Goal: Task Accomplishment & Management: Use online tool/utility

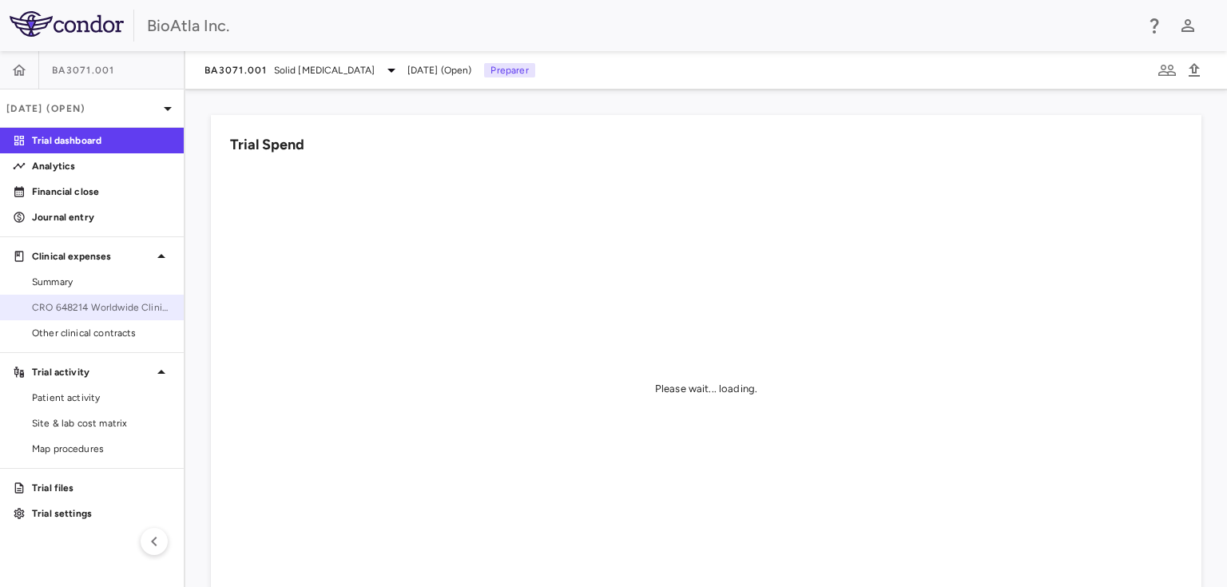
click at [114, 297] on link "CRO 648214 Worldwide Clinical Trials Holdings, Inc." at bounding box center [92, 307] width 184 height 24
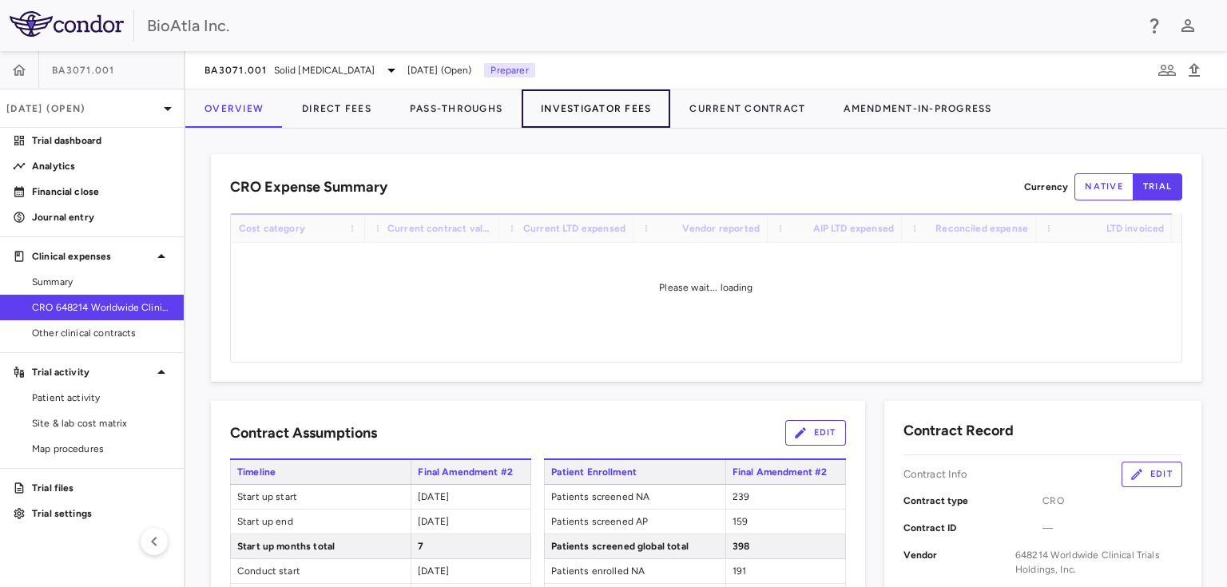
click at [553, 104] on button "Investigator Fees" at bounding box center [595, 108] width 149 height 38
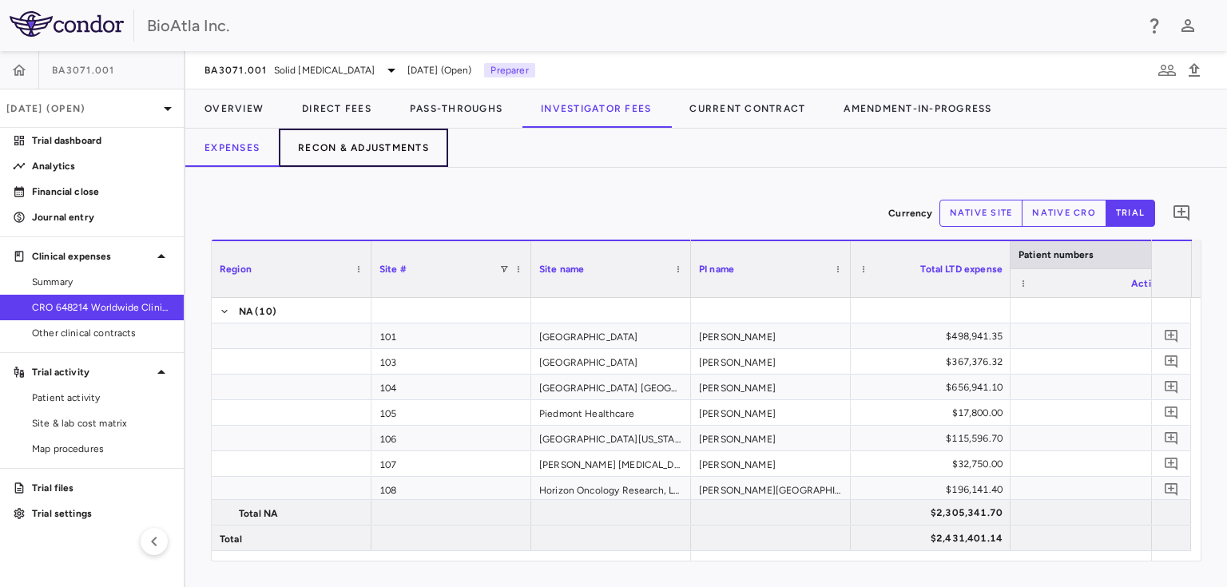
click at [349, 144] on button "Recon & Adjustments" at bounding box center [363, 148] width 169 height 38
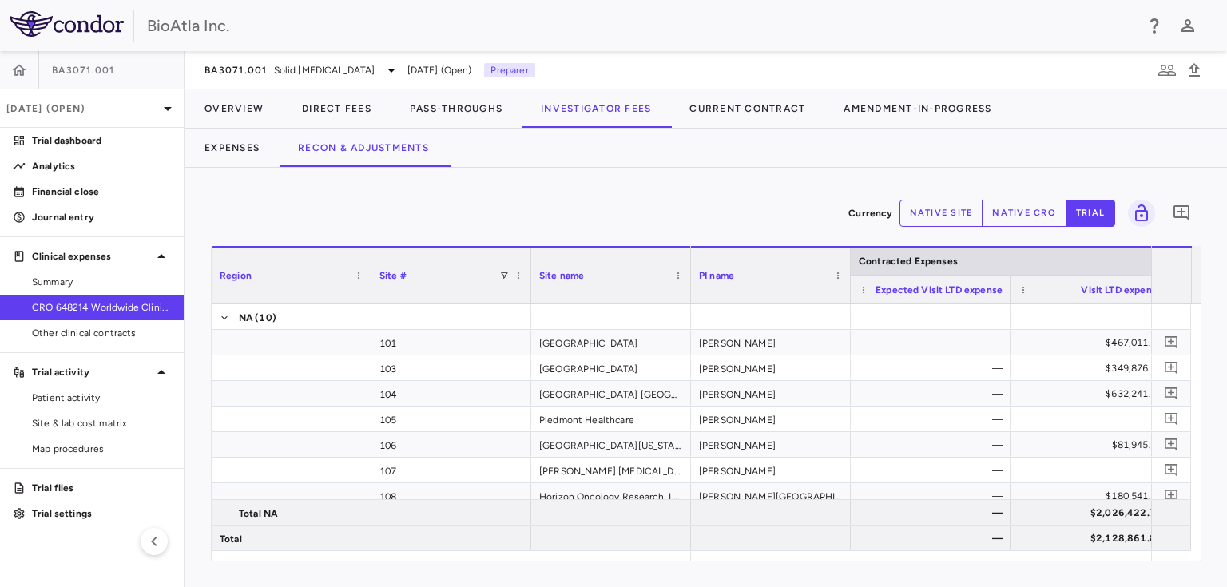
click at [1006, 208] on button "native cro" at bounding box center [1023, 213] width 85 height 27
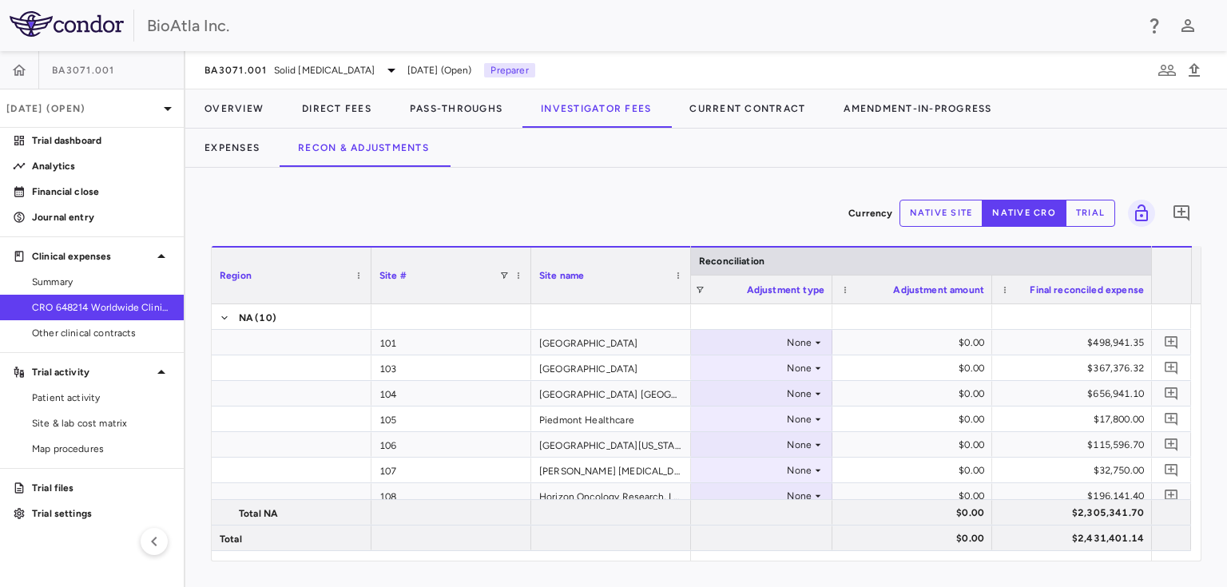
scroll to position [0, 1186]
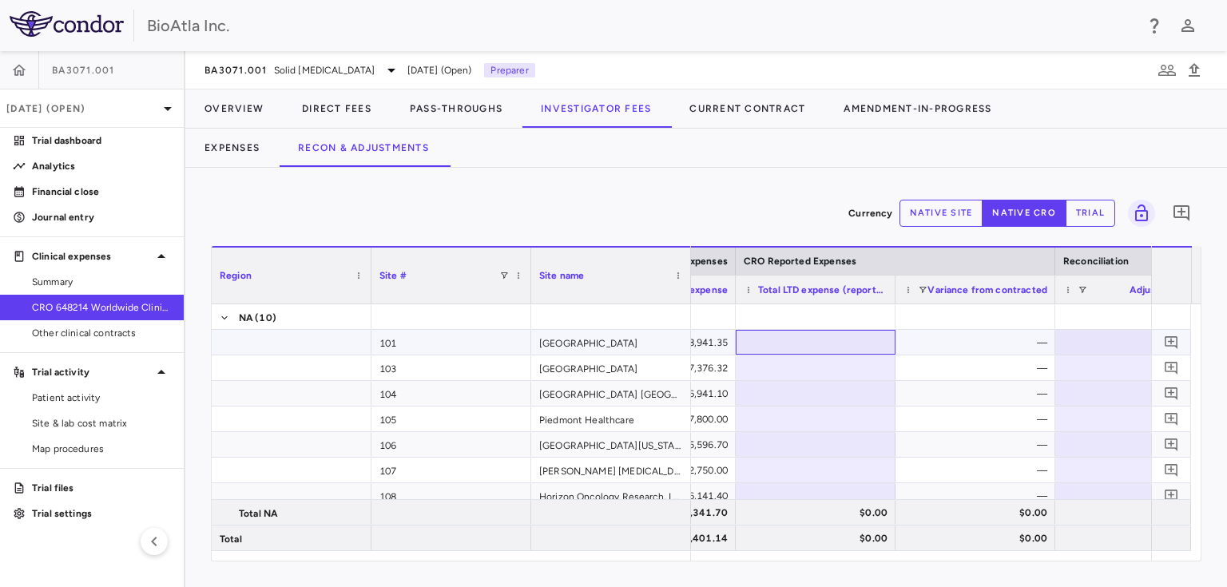
click at [827, 339] on div at bounding box center [815, 342] width 144 height 23
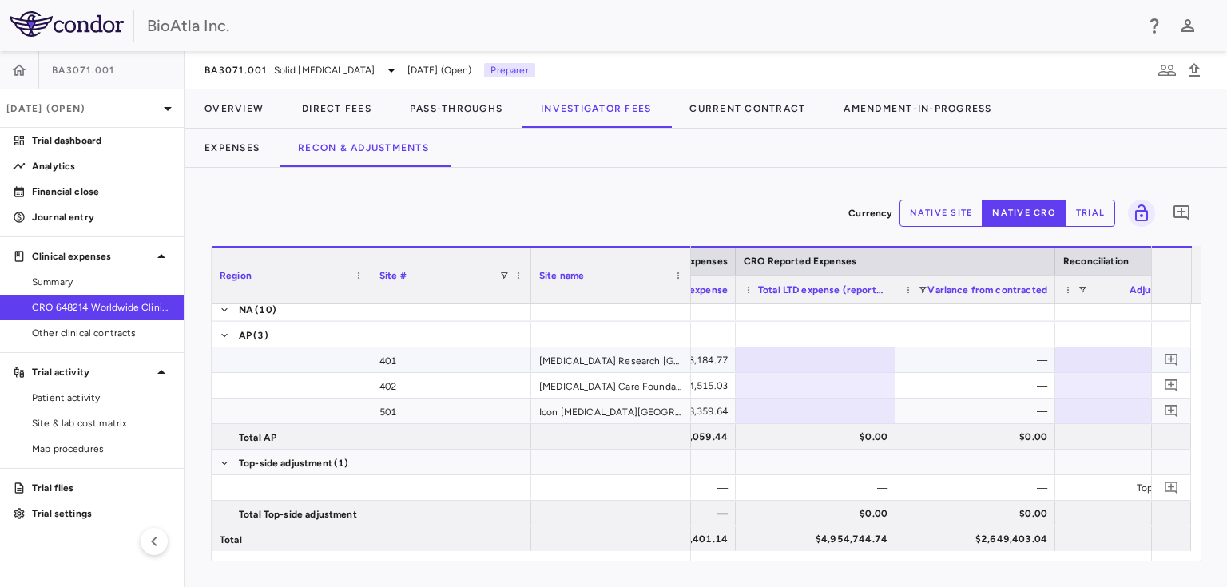
click at [838, 353] on div at bounding box center [815, 359] width 144 height 23
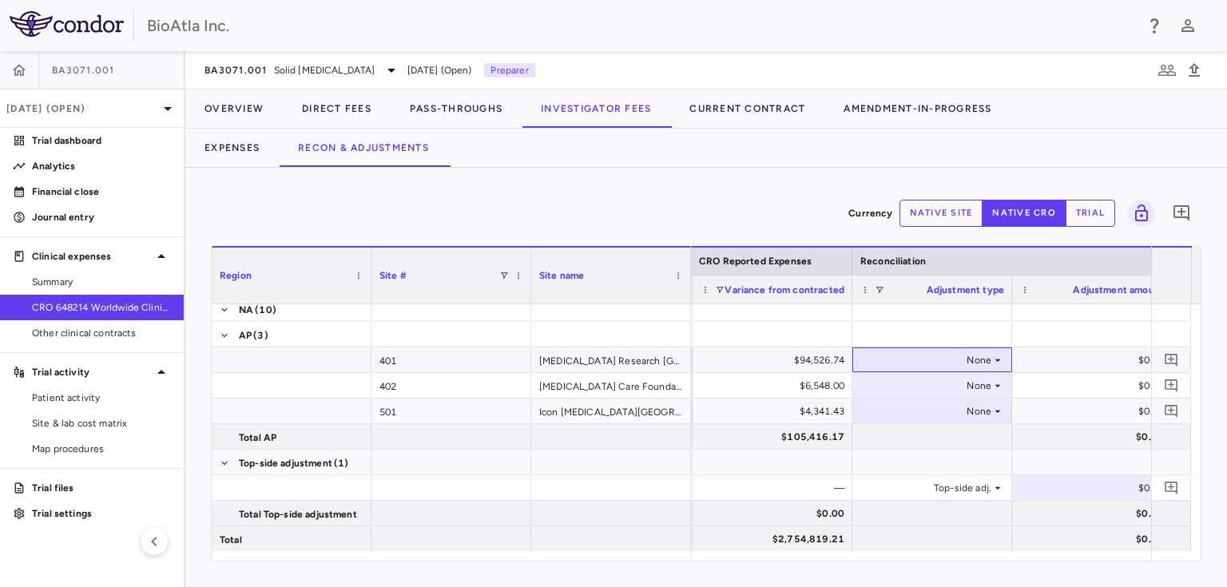
click at [998, 355] on icon at bounding box center [997, 360] width 13 height 13
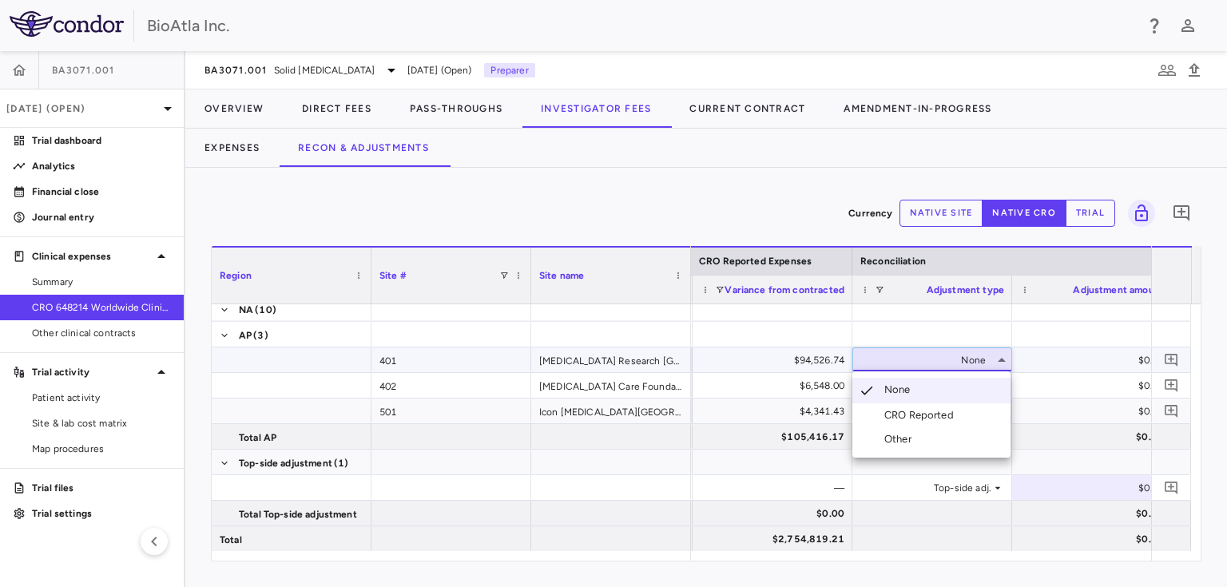
click at [900, 439] on div "Other" at bounding box center [901, 439] width 34 height 14
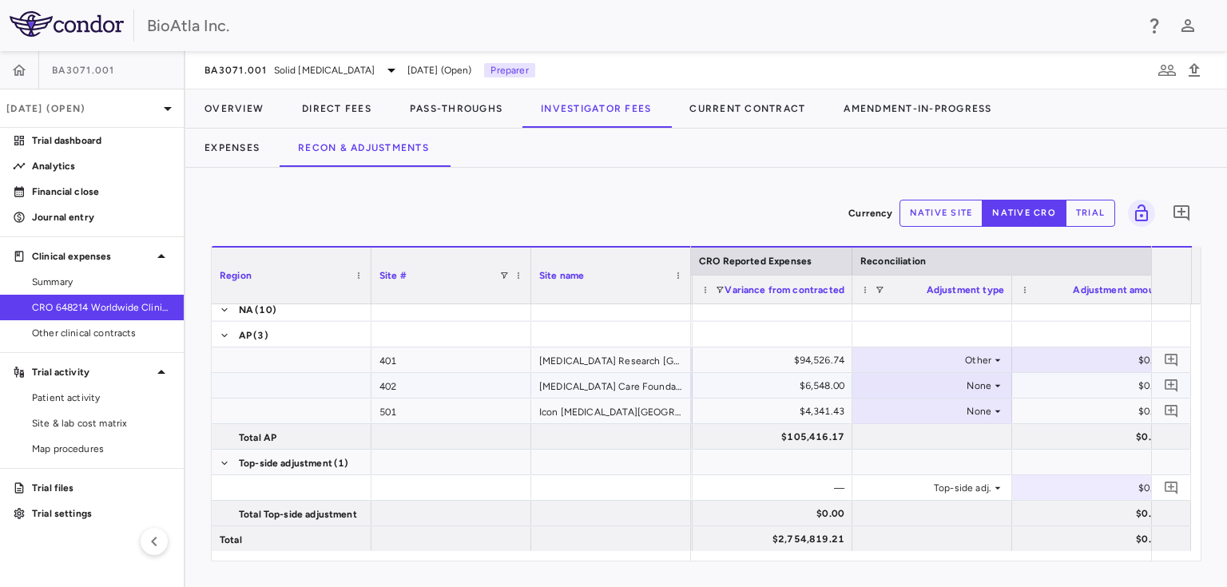
click at [1005, 382] on div "None" at bounding box center [932, 385] width 160 height 25
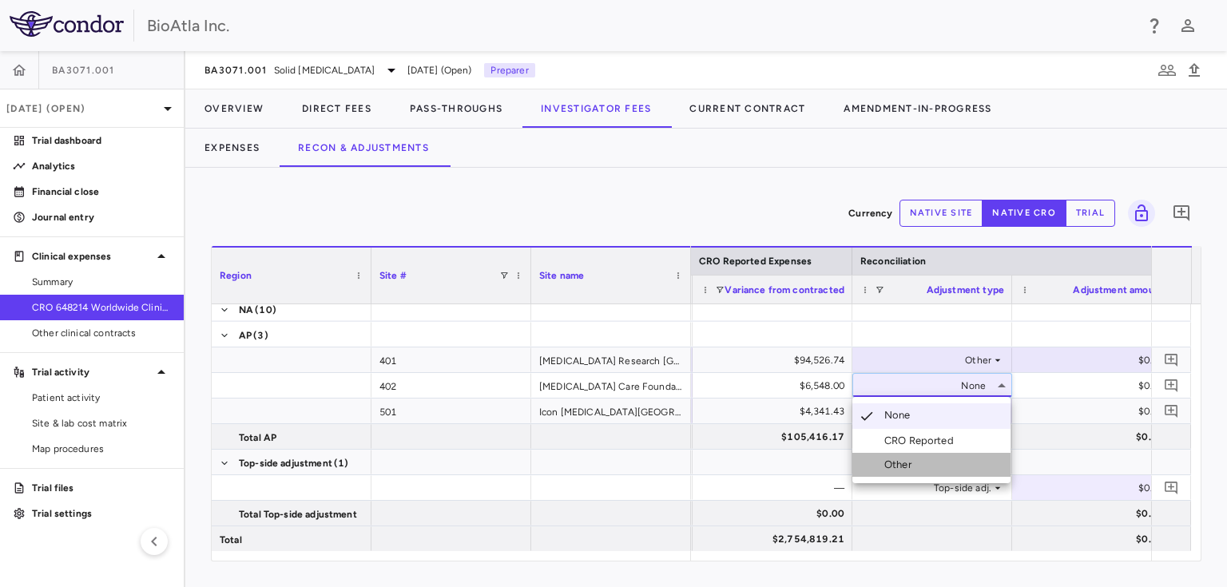
click at [893, 467] on div "Other" at bounding box center [901, 465] width 34 height 14
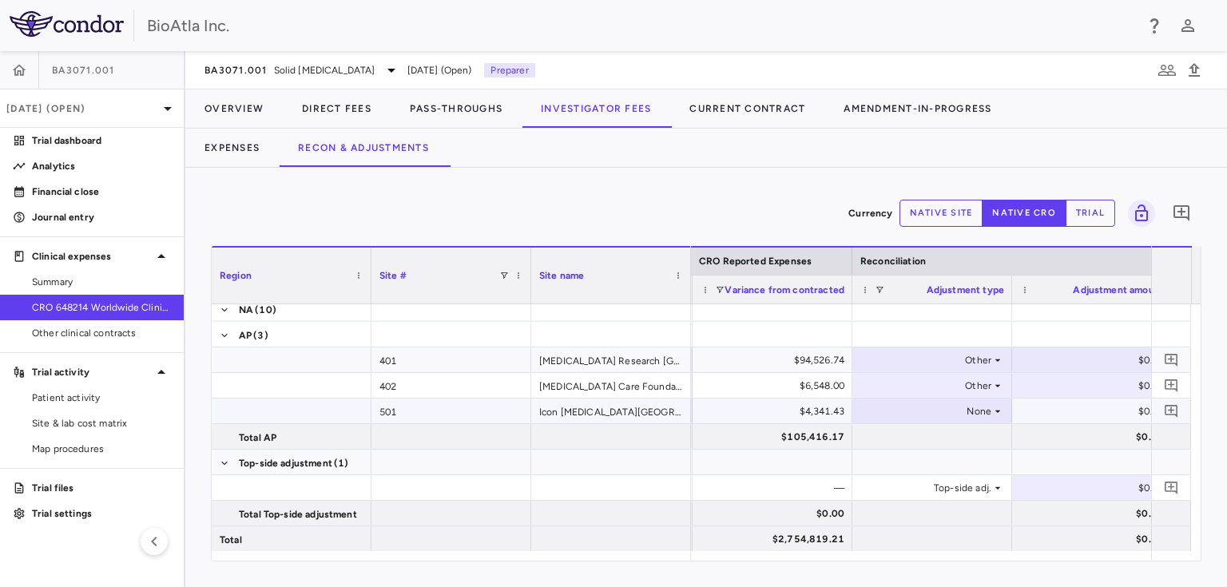
click at [989, 410] on div "None" at bounding box center [928, 411] width 125 height 26
click at [898, 486] on div "Other" at bounding box center [901, 490] width 34 height 14
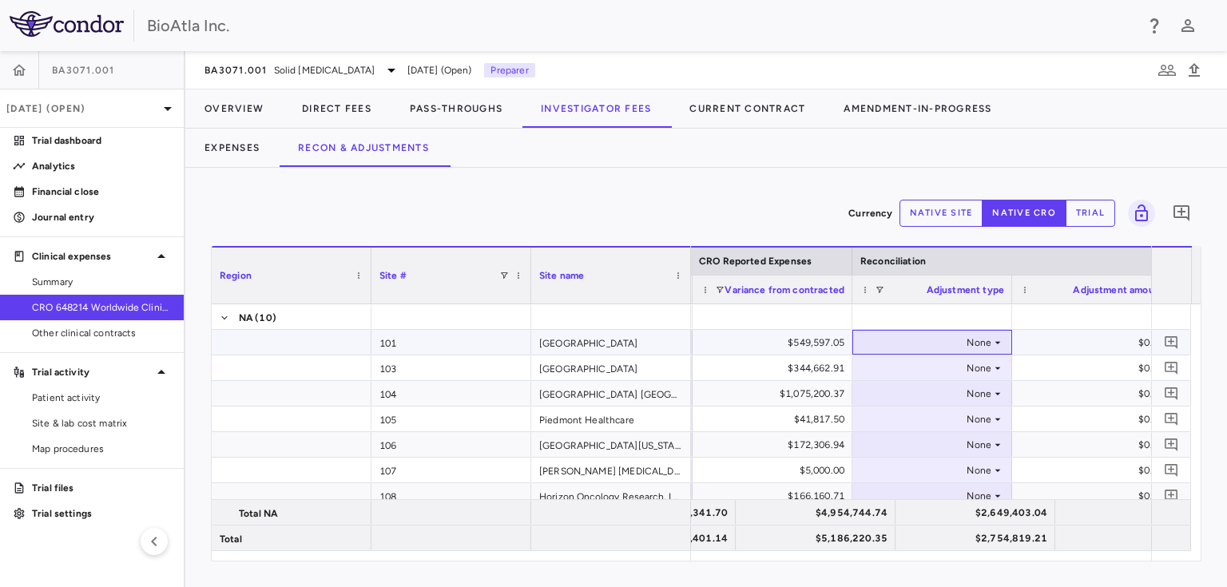
click at [997, 335] on div "None" at bounding box center [932, 342] width 144 height 23
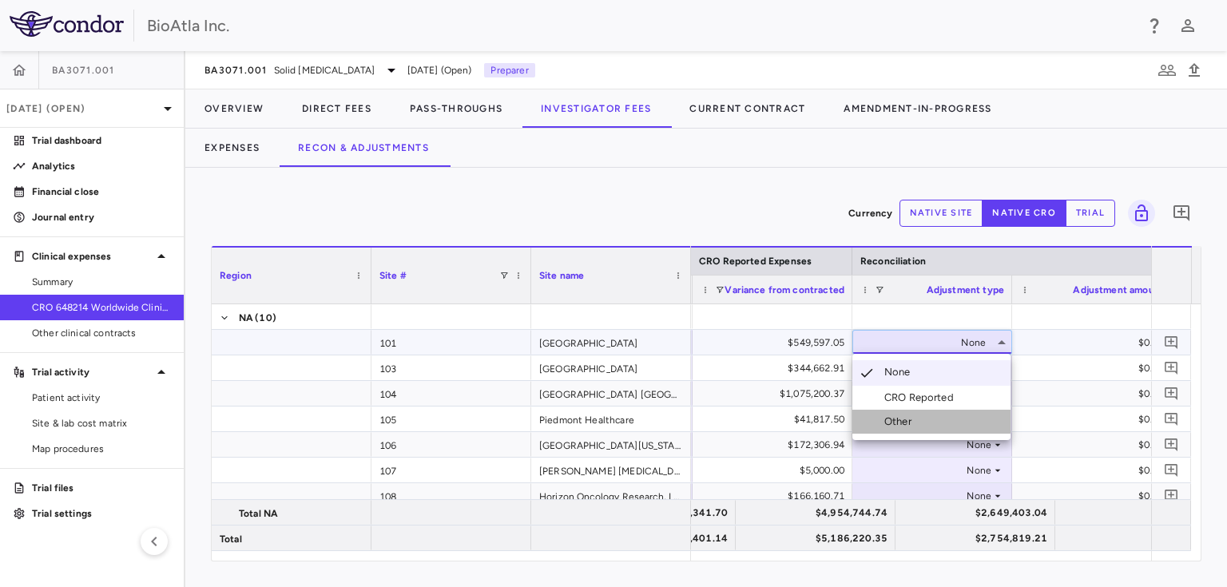
click at [884, 418] on div "Other" at bounding box center [901, 421] width 34 height 14
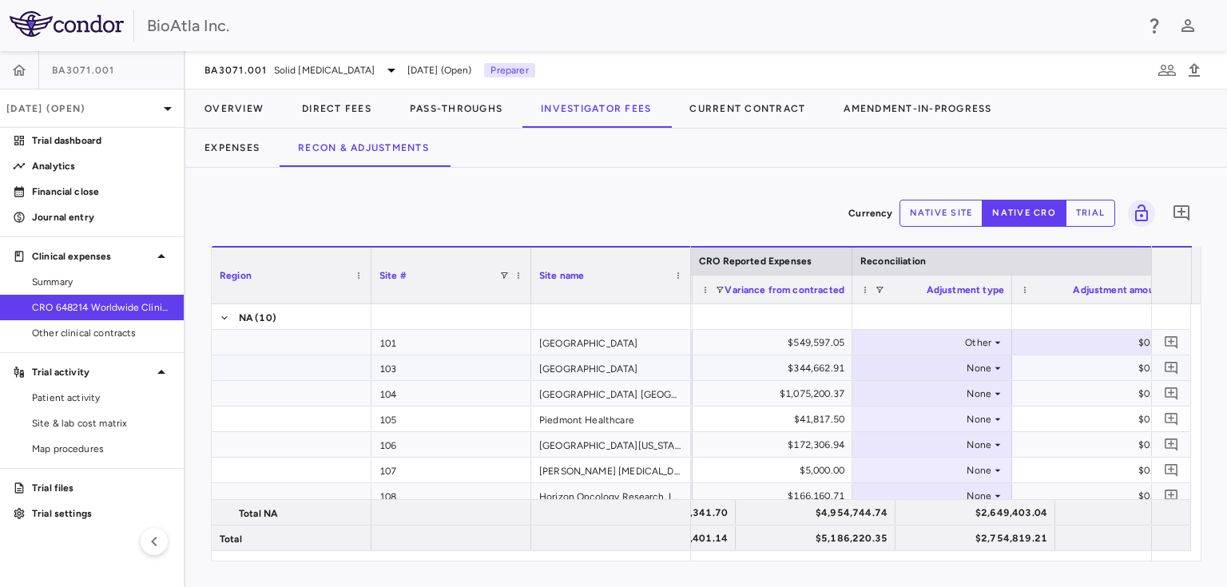
click at [977, 359] on div "None" at bounding box center [928, 368] width 125 height 26
click at [910, 439] on div "None" at bounding box center [928, 445] width 125 height 26
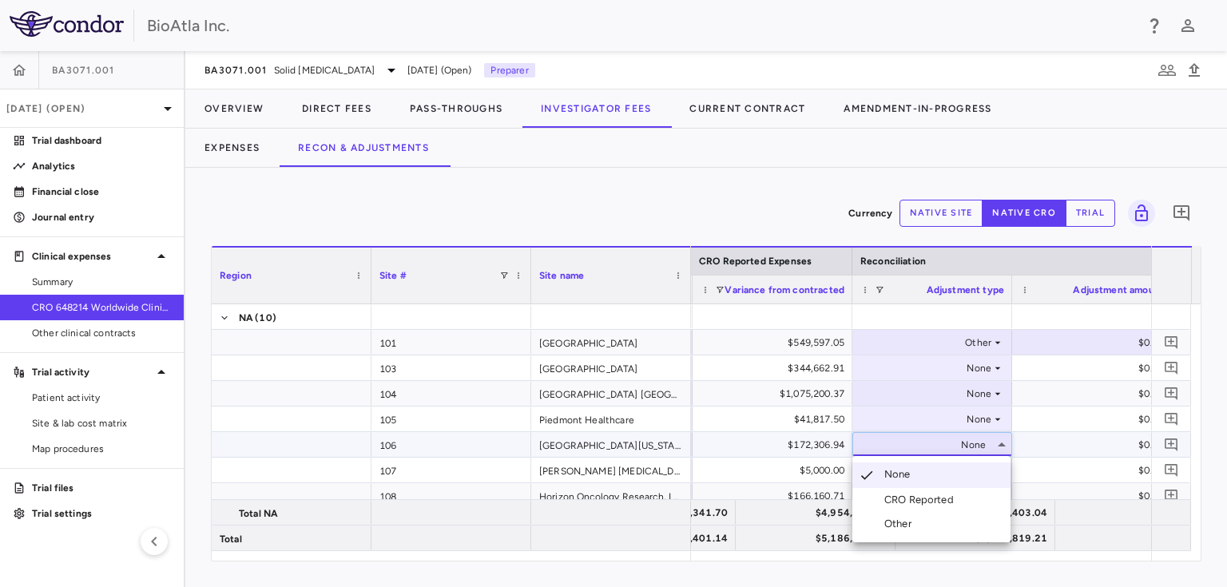
click at [921, 518] on li "Other" at bounding box center [931, 524] width 158 height 24
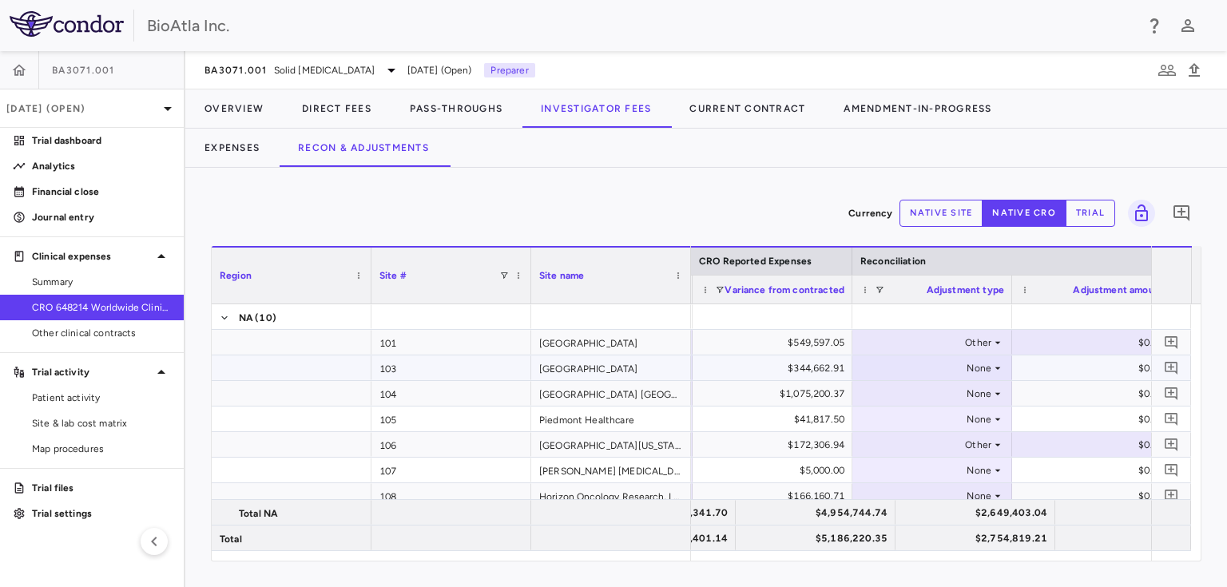
click at [982, 366] on div "None" at bounding box center [928, 368] width 125 height 26
click at [981, 361] on div "None" at bounding box center [928, 368] width 125 height 26
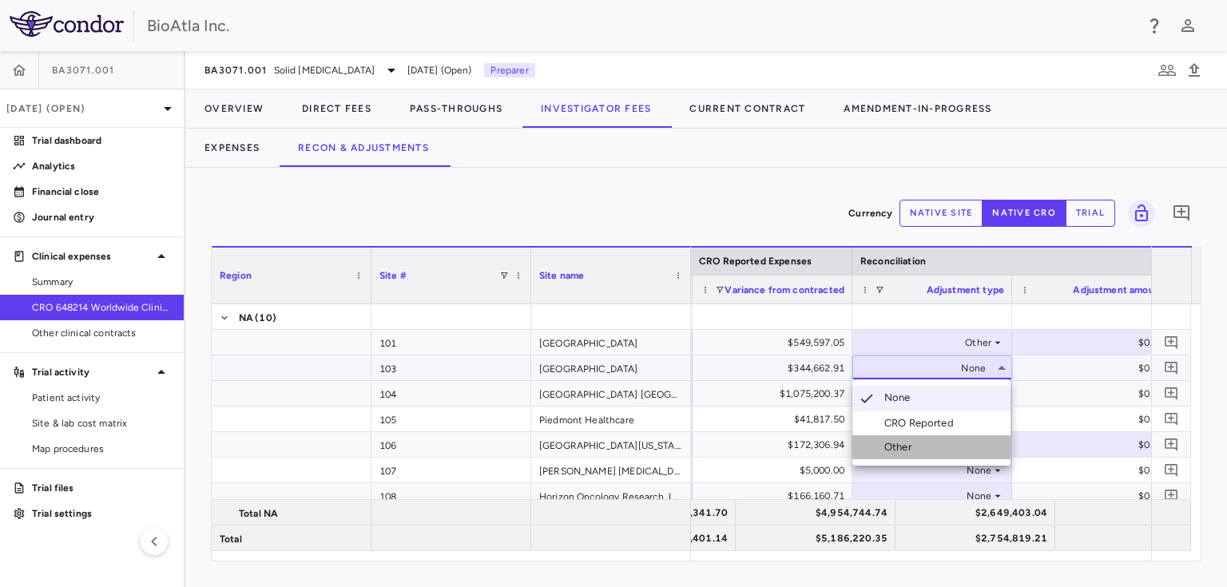
click at [902, 444] on div "Other" at bounding box center [901, 447] width 34 height 14
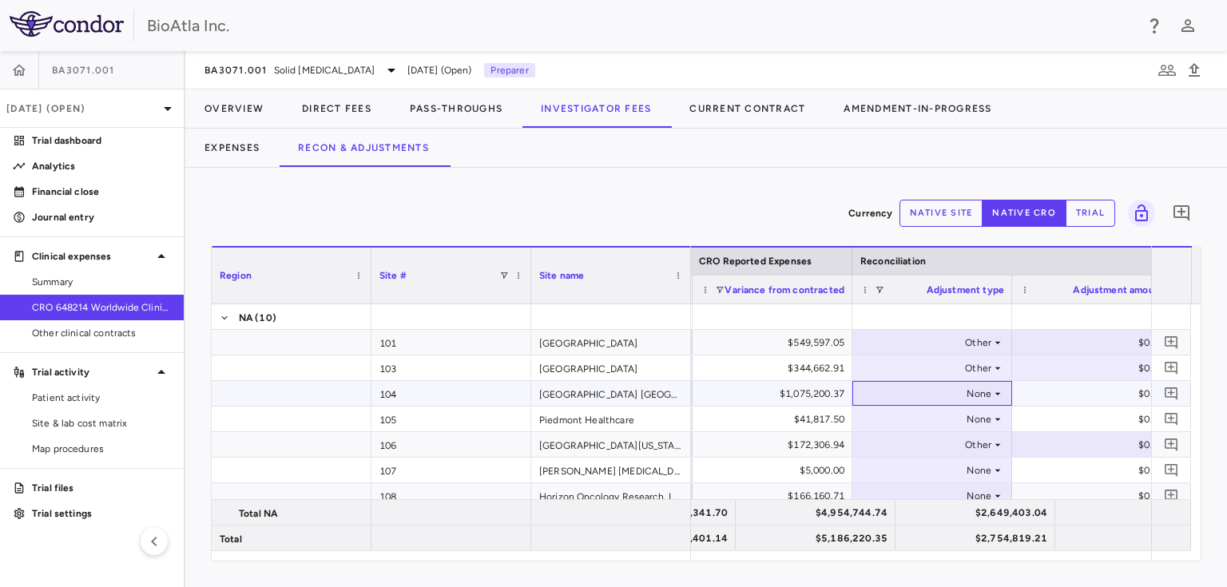
click at [993, 393] on icon at bounding box center [997, 393] width 13 height 13
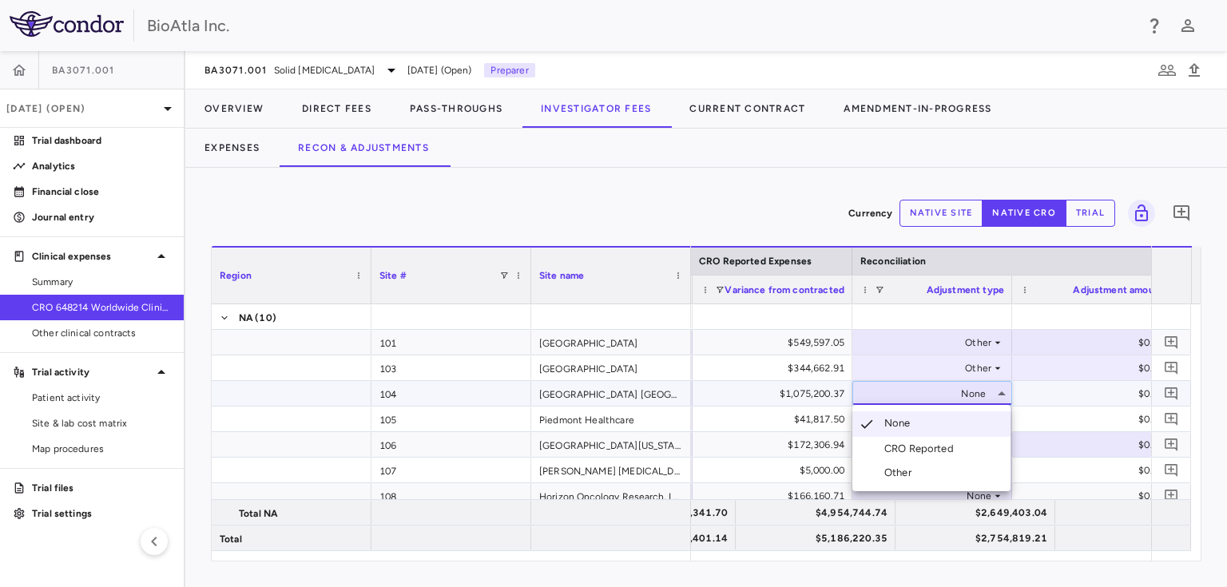
click at [902, 470] on div "Other" at bounding box center [901, 473] width 34 height 14
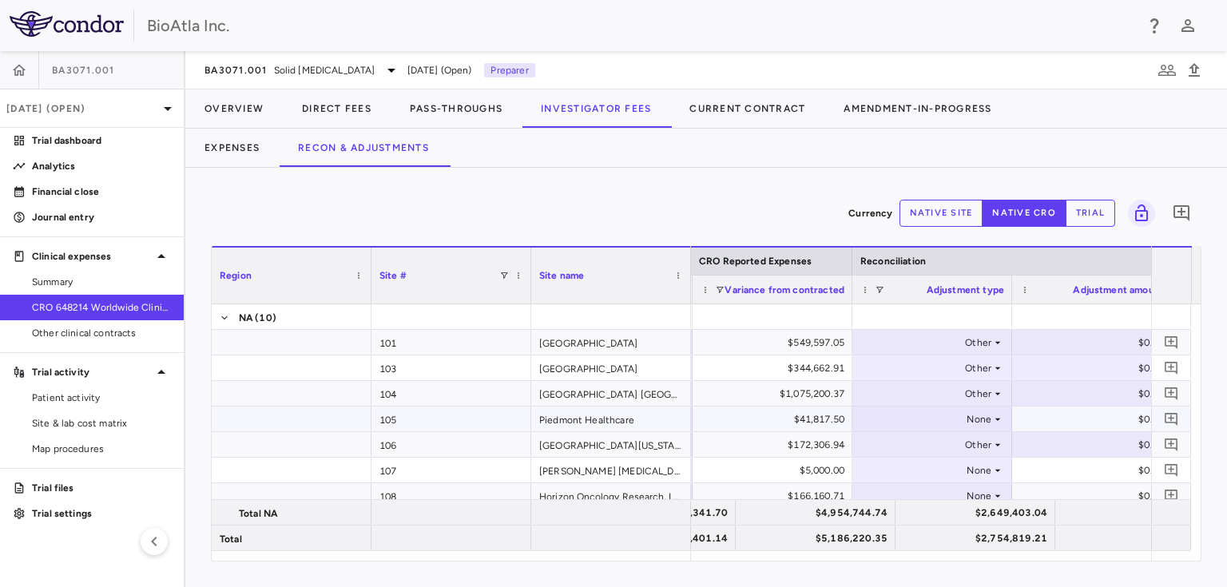
click at [985, 418] on div "None" at bounding box center [928, 419] width 125 height 26
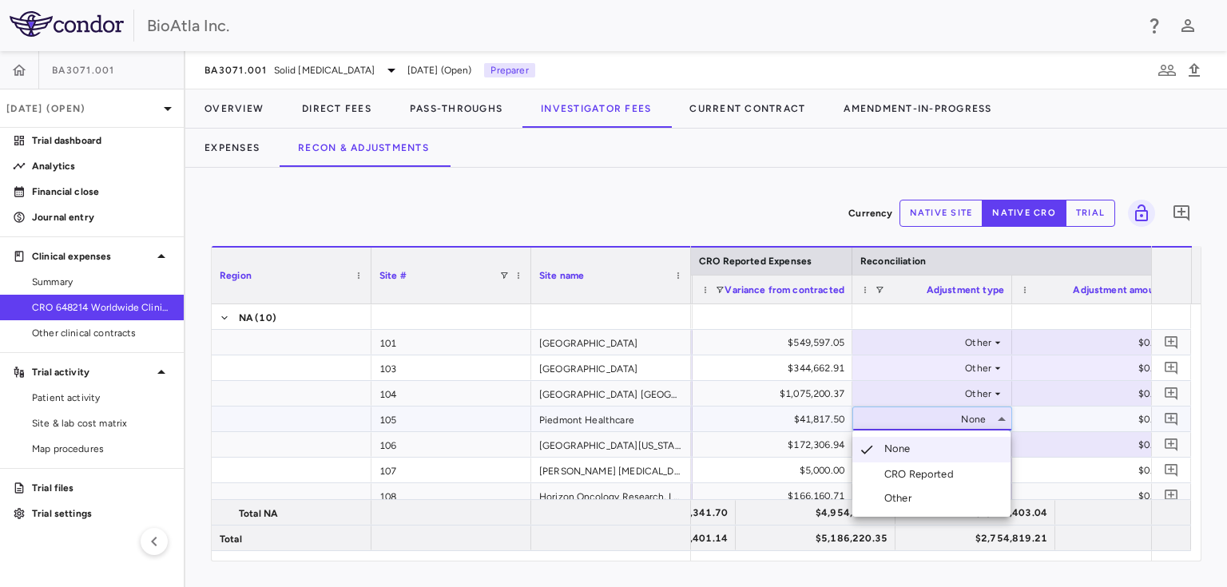
click at [898, 498] on div "Other" at bounding box center [901, 498] width 34 height 14
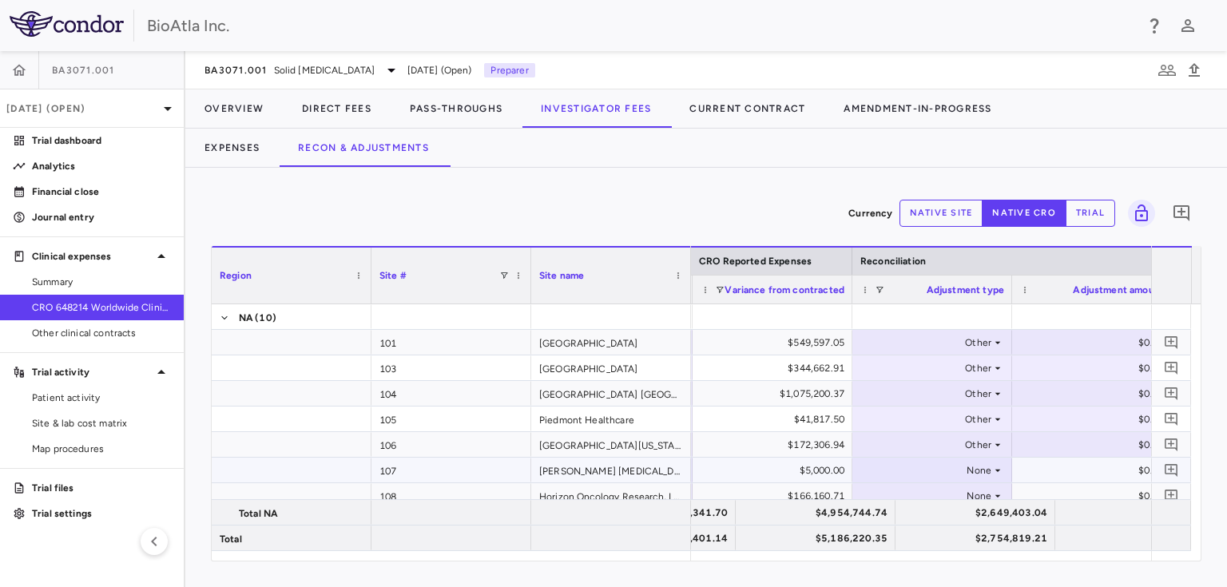
click at [994, 474] on icon at bounding box center [997, 470] width 13 height 13
click at [993, 470] on icon at bounding box center [997, 470] width 13 height 13
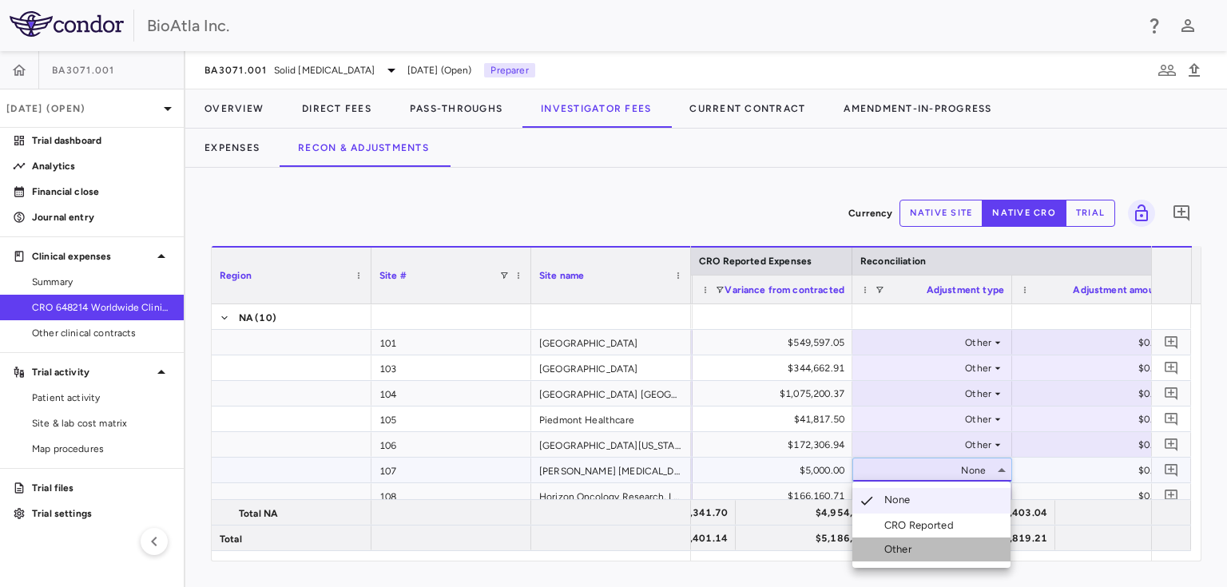
click at [917, 546] on div "Other" at bounding box center [901, 549] width 34 height 14
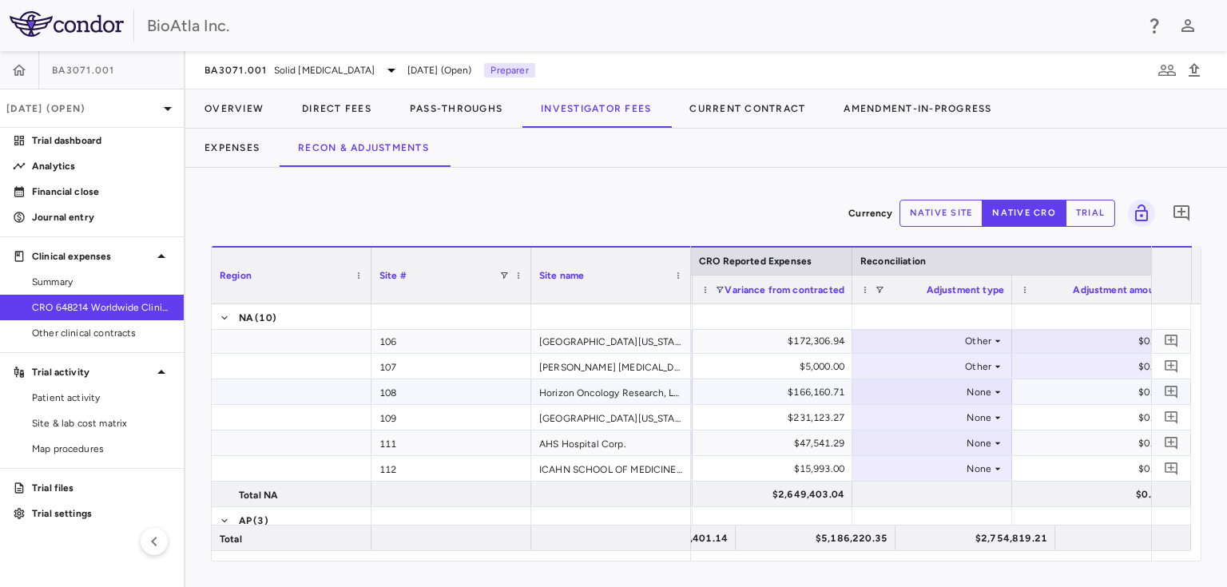
click at [998, 390] on icon at bounding box center [997, 392] width 13 height 13
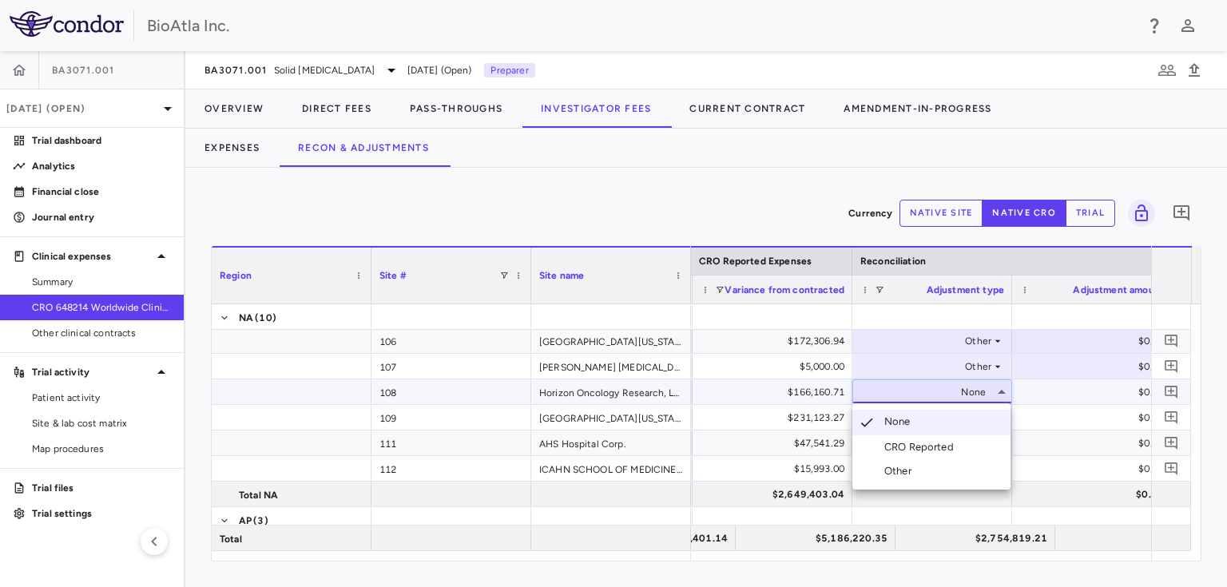
click at [893, 468] on div "Other" at bounding box center [901, 471] width 34 height 14
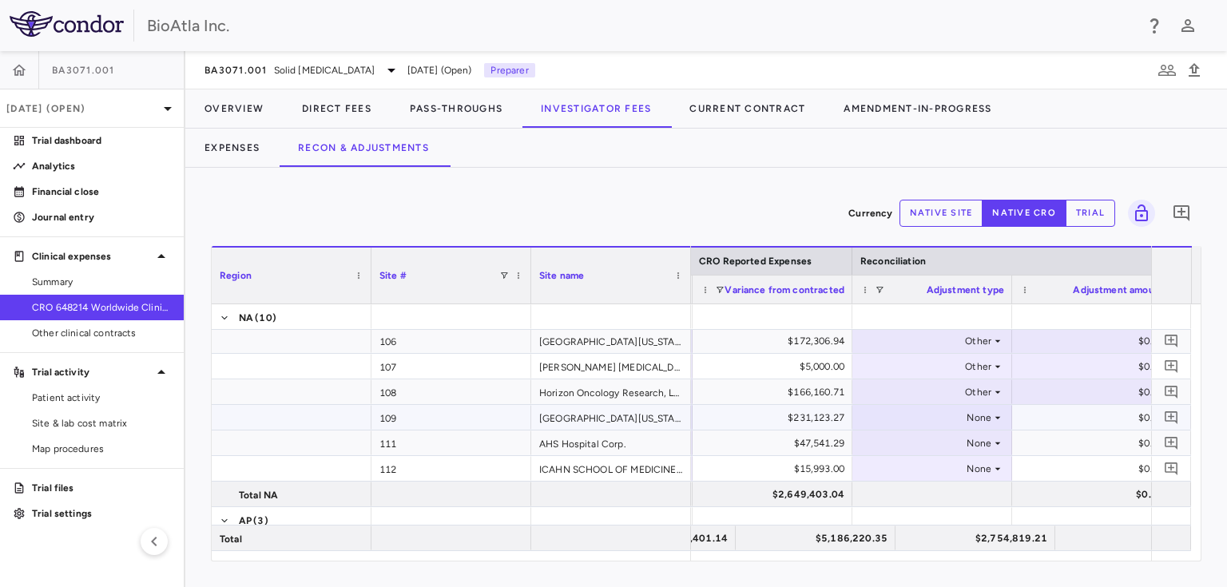
click at [997, 413] on icon at bounding box center [997, 417] width 13 height 13
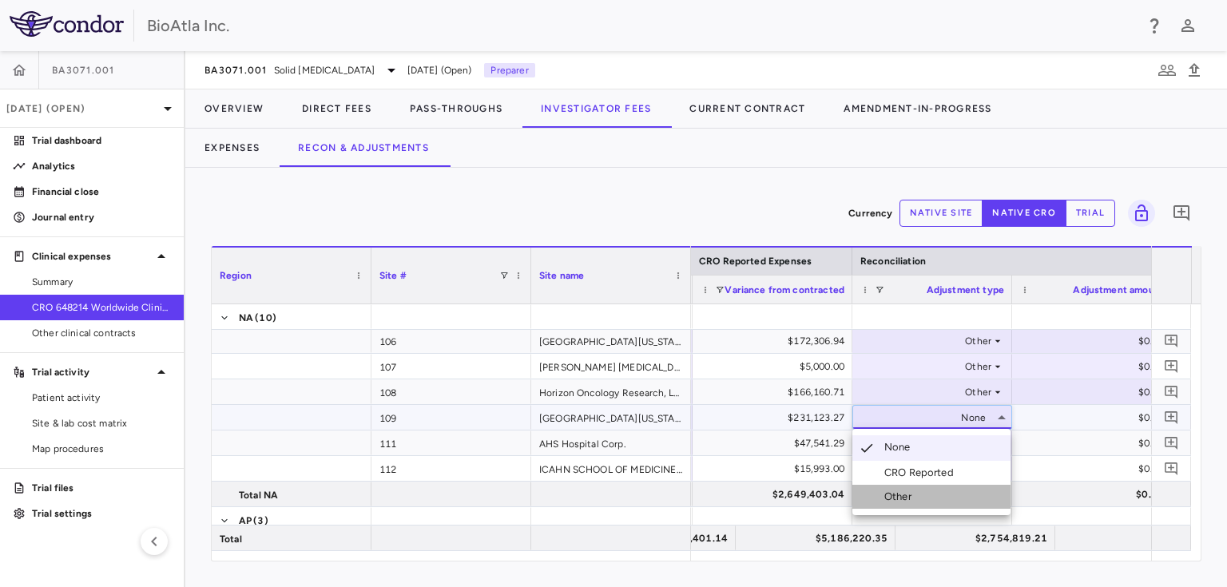
click at [904, 490] on div "Other" at bounding box center [901, 497] width 34 height 14
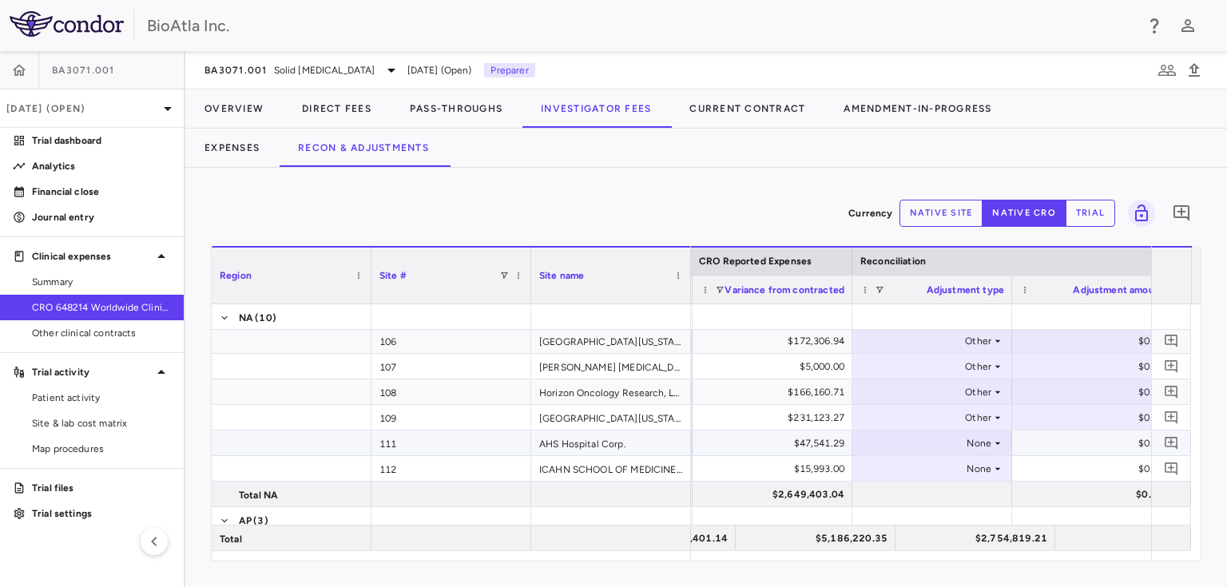
click at [999, 442] on icon at bounding box center [998, 443] width 6 height 2
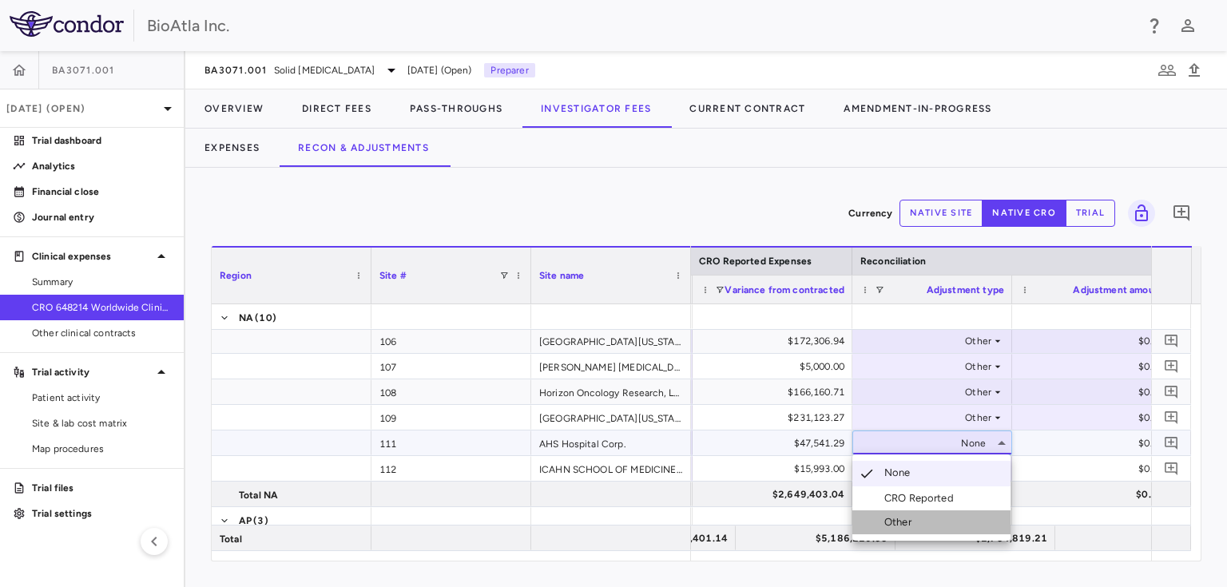
click at [907, 517] on div "Other" at bounding box center [901, 522] width 34 height 14
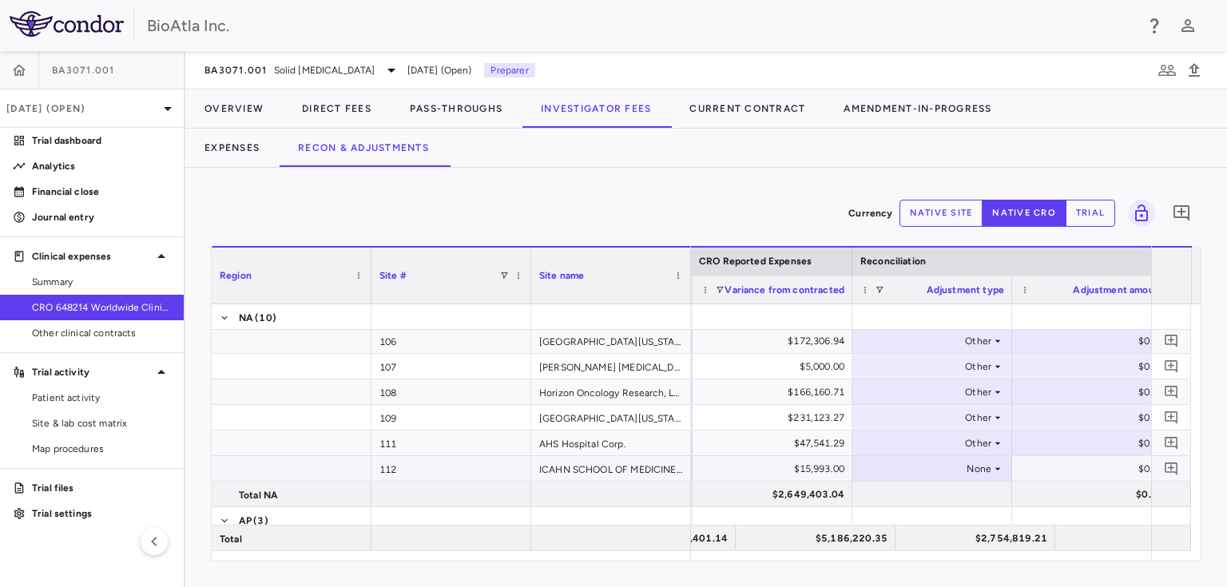
drag, startPoint x: 997, startPoint y: 472, endPoint x: 999, endPoint y: 464, distance: 8.3
click at [999, 464] on icon at bounding box center [997, 468] width 13 height 13
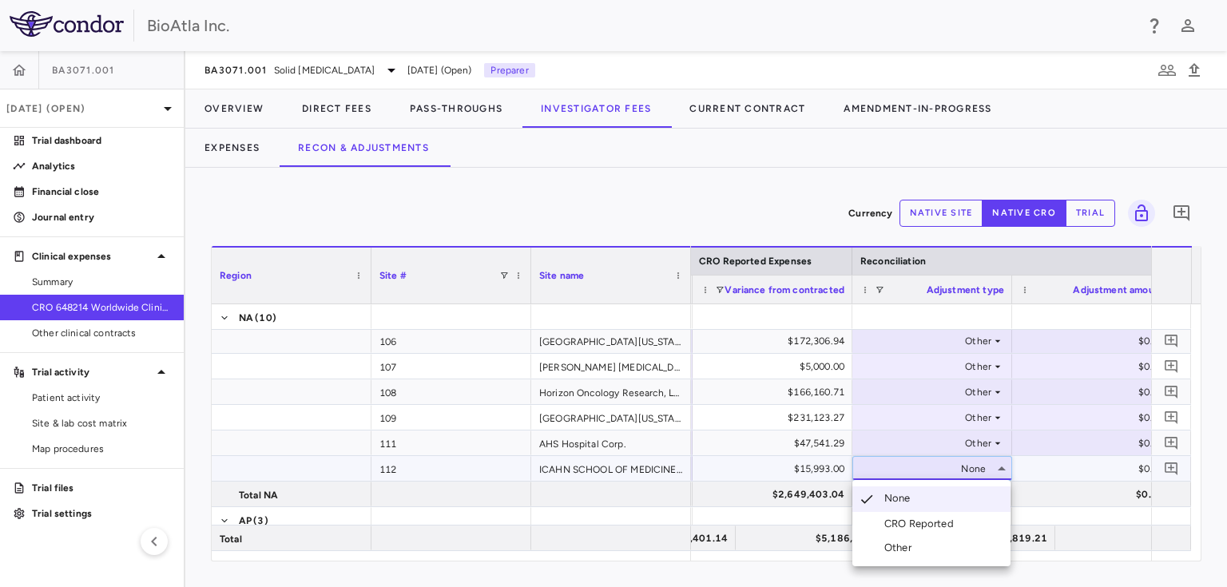
click at [902, 548] on div "Other" at bounding box center [901, 548] width 34 height 14
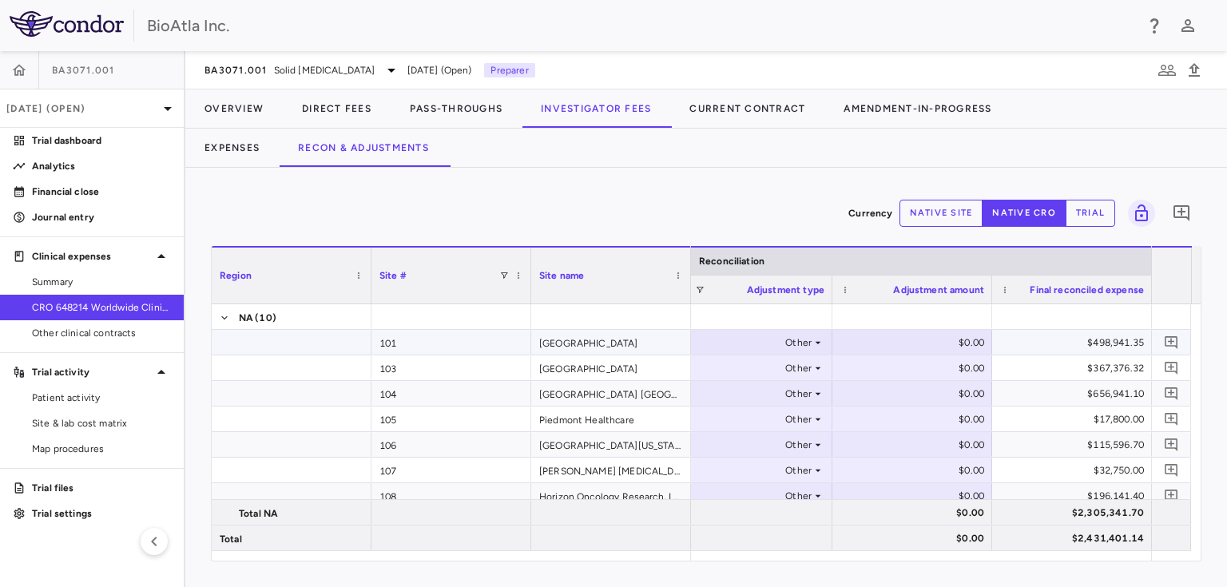
click at [934, 333] on div "$0.00" at bounding box center [915, 343] width 137 height 26
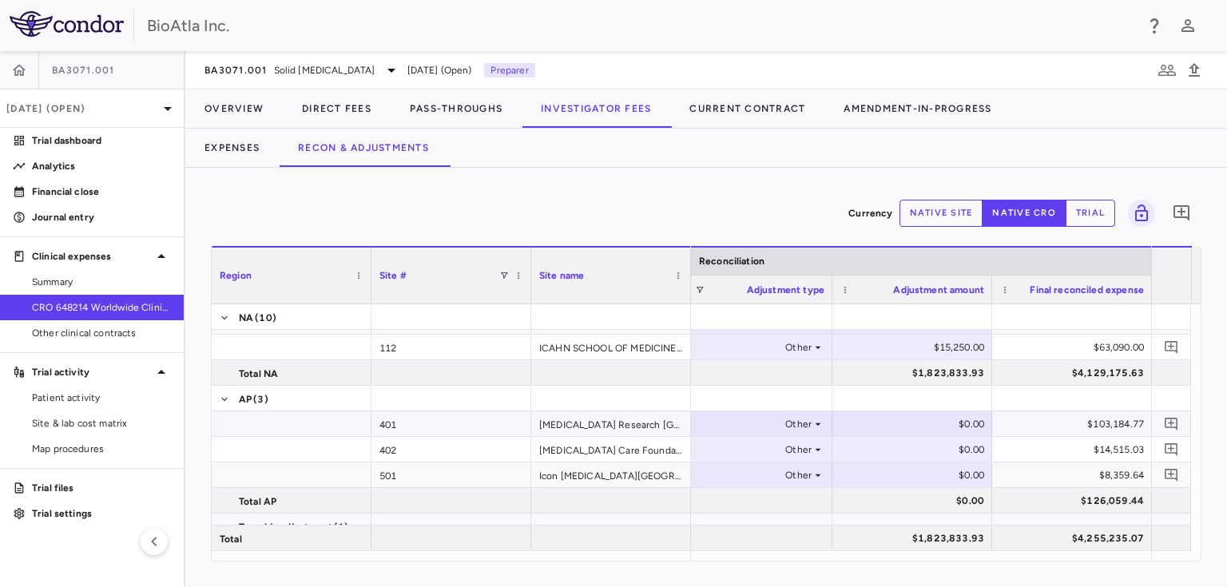
click at [932, 434] on div "$0.00" at bounding box center [912, 423] width 160 height 25
click at [67, 136] on p "Trial dashboard" at bounding box center [101, 140] width 139 height 14
